Goal: Navigation & Orientation: Go to known website

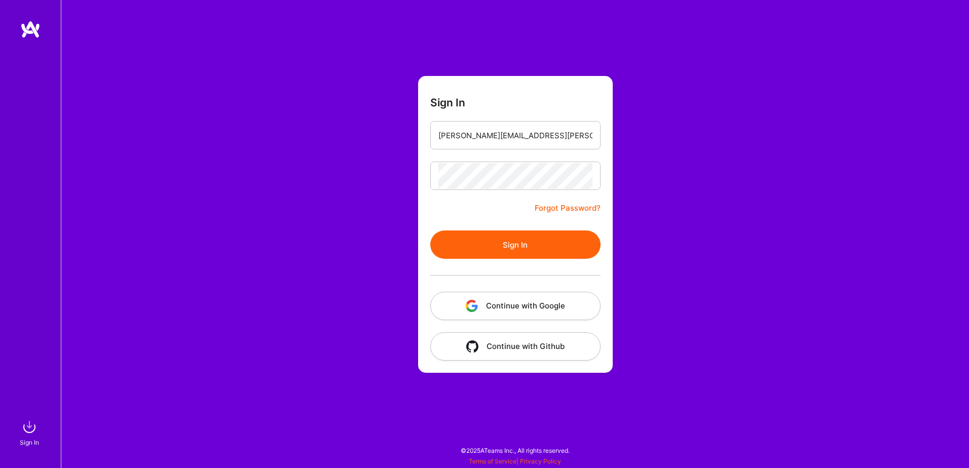
click at [514, 250] on button "Sign In" at bounding box center [515, 245] width 170 height 28
